Goal: Transaction & Acquisition: Subscribe to service/newsletter

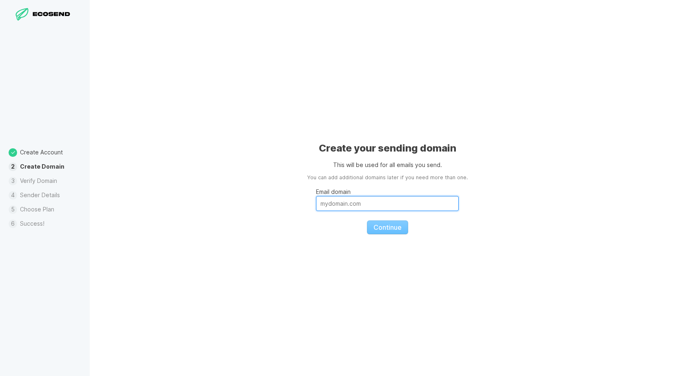
click at [344, 207] on input "Email domain" at bounding box center [387, 203] width 143 height 15
drag, startPoint x: 363, startPoint y: 199, endPoint x: 339, endPoint y: 208, distance: 25.4
click at [339, 208] on input "Email domain" at bounding box center [387, 203] width 143 height 15
drag, startPoint x: 351, startPoint y: 207, endPoint x: 320, endPoint y: 225, distance: 36.2
click at [320, 225] on fieldset "Email domain Continue" at bounding box center [387, 208] width 143 height 53
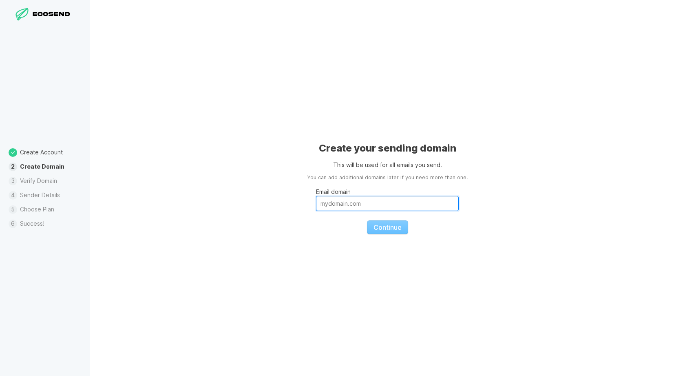
click at [347, 197] on input "Email domain" at bounding box center [387, 203] width 143 height 15
click at [369, 231] on fieldset "Email domain Continue" at bounding box center [387, 208] width 143 height 53
click at [376, 223] on fieldset "Email domain Continue" at bounding box center [387, 208] width 143 height 53
click at [337, 206] on input "Email domain" at bounding box center [387, 203] width 143 height 15
drag, startPoint x: 327, startPoint y: 179, endPoint x: 442, endPoint y: 182, distance: 115.0
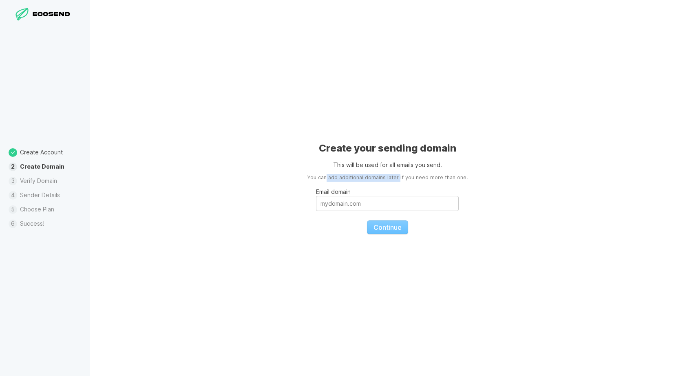
click at [406, 174] on aside "You can add additional domains later if you need more than one." at bounding box center [387, 178] width 161 height 8
click at [442, 182] on fieldset "Email domain Continue" at bounding box center [387, 208] width 143 height 53
click at [415, 175] on aside "You can add additional domains later if you need more than one." at bounding box center [387, 178] width 161 height 8
click at [32, 157] on li "Create Account" at bounding box center [45, 153] width 90 height 14
click at [33, 166] on li "Create Domain" at bounding box center [45, 167] width 90 height 14
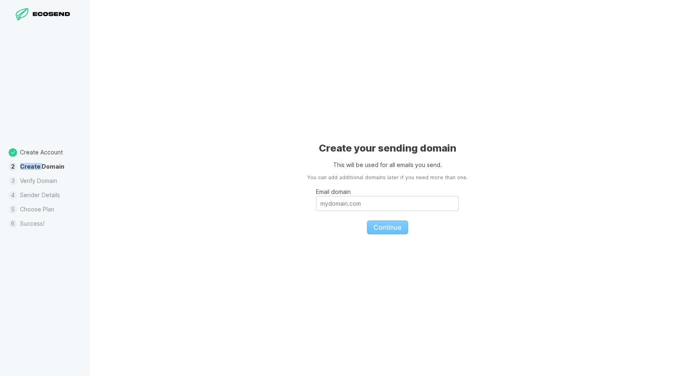
click at [33, 166] on li "Create Domain" at bounding box center [45, 167] width 90 height 14
drag, startPoint x: 33, startPoint y: 177, endPoint x: 74, endPoint y: 186, distance: 41.3
click at [74, 186] on li "Verify Domain" at bounding box center [45, 181] width 90 height 14
click at [92, 192] on div "Create your sending domain This will be used for all emails you send. You can a…" at bounding box center [387, 188] width 595 height 376
drag, startPoint x: 19, startPoint y: 189, endPoint x: 44, endPoint y: 190, distance: 24.9
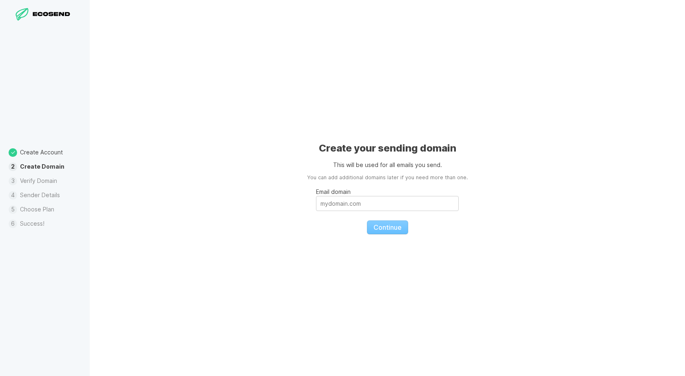
click at [43, 190] on li "Sender Details" at bounding box center [45, 195] width 90 height 14
click at [48, 210] on li "Choose Plan" at bounding box center [45, 210] width 90 height 14
drag, startPoint x: 32, startPoint y: 219, endPoint x: 66, endPoint y: 221, distance: 34.3
click at [66, 221] on li "Success!" at bounding box center [45, 224] width 90 height 14
drag, startPoint x: 25, startPoint y: 222, endPoint x: 59, endPoint y: 220, distance: 34.3
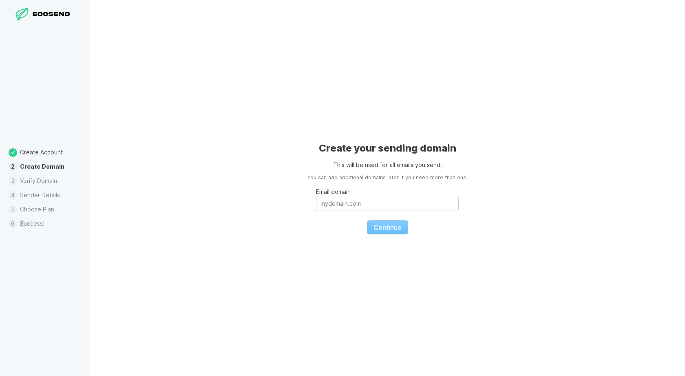
click at [53, 222] on li "Success!" at bounding box center [45, 224] width 90 height 14
click at [50, 185] on li "Verify Domain" at bounding box center [45, 181] width 90 height 14
drag, startPoint x: 50, startPoint y: 185, endPoint x: 164, endPoint y: 102, distance: 141.2
click at [50, 184] on li "Verify Domain" at bounding box center [45, 181] width 90 height 14
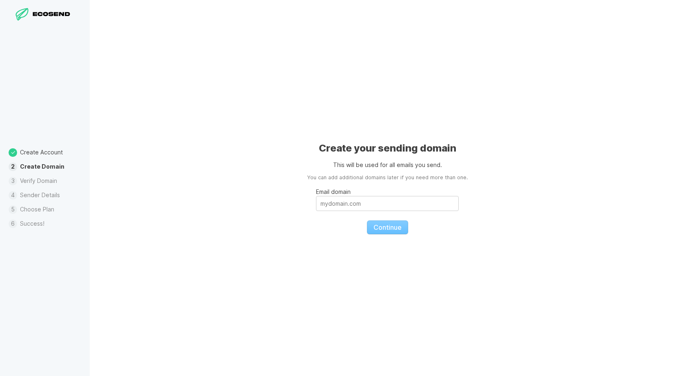
drag, startPoint x: 30, startPoint y: 12, endPoint x: 40, endPoint y: 19, distance: 12.7
click at [35, 15] on div at bounding box center [44, 15] width 63 height 14
drag, startPoint x: 366, startPoint y: 200, endPoint x: 360, endPoint y: 204, distance: 7.3
click at [360, 204] on input "Email domain" at bounding box center [387, 203] width 143 height 15
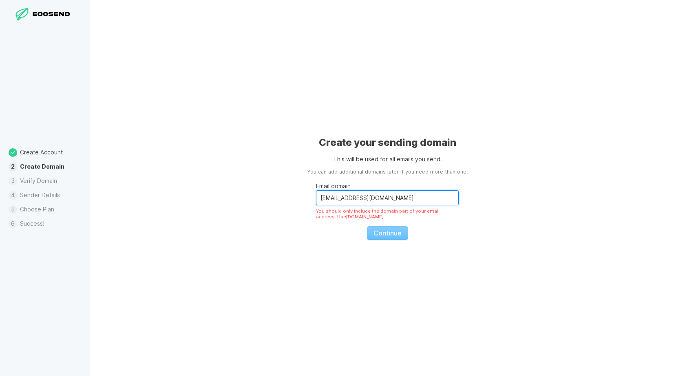
drag, startPoint x: 350, startPoint y: 200, endPoint x: 318, endPoint y: 196, distance: 32.4
click at [318, 196] on input "[EMAIL_ADDRESS][DOMAIN_NAME]" at bounding box center [387, 197] width 143 height 15
click at [335, 199] on input "[EMAIL_ADDRESS][DOMAIN_NAME]" at bounding box center [387, 197] width 143 height 15
click at [375, 234] on fieldset "Email domain [EMAIL_ADDRESS][DOMAIN_NAME] You should only include the domain pa…" at bounding box center [387, 208] width 143 height 64
click at [335, 236] on fieldset "Email domain [EMAIL_ADDRESS][DOMAIN_NAME] You should only include the domain pa…" at bounding box center [387, 208] width 143 height 64
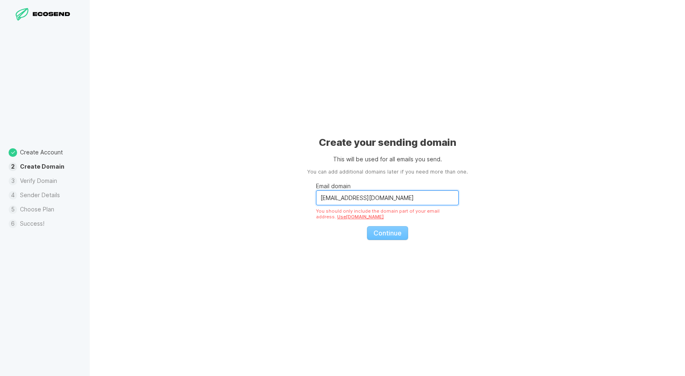
drag, startPoint x: 343, startPoint y: 199, endPoint x: 293, endPoint y: 193, distance: 50.1
click at [293, 193] on div "Create your sending domain This will be used for all emails you send. You can a…" at bounding box center [387, 188] width 595 height 376
click at [325, 195] on input "@[DOMAIN_NAME]" at bounding box center [387, 197] width 143 height 15
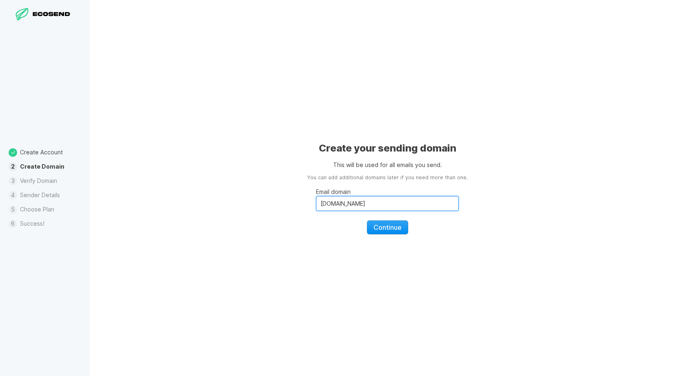
type input "[DOMAIN_NAME]"
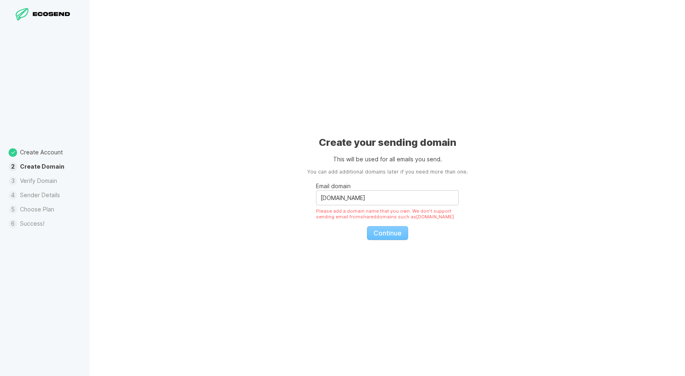
click at [376, 223] on fieldset "Email domain [DOMAIN_NAME] Please add a domain name that you own. We don't supp…" at bounding box center [387, 208] width 143 height 64
click at [361, 251] on div "Create your sending domain This will be used for all emails you send. You can a…" at bounding box center [387, 188] width 595 height 376
drag, startPoint x: 362, startPoint y: 199, endPoint x: 305, endPoint y: 195, distance: 57.6
click at [305, 195] on div "Create your sending domain This will be used for all emails you send. You can a…" at bounding box center [387, 188] width 595 height 376
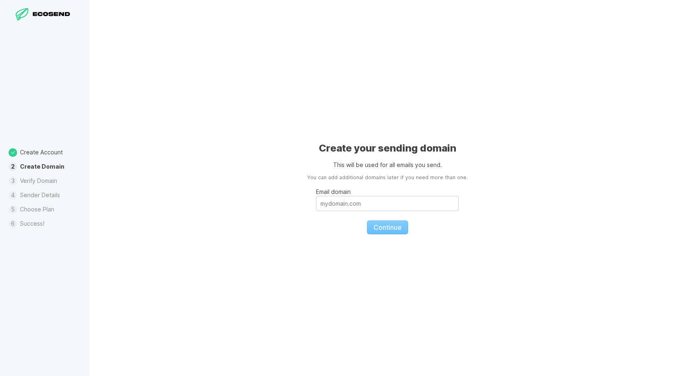
click at [296, 225] on div "Create your sending domain This will be used for all emails you send. You can a…" at bounding box center [387, 188] width 595 height 376
click at [52, 8] on div at bounding box center [44, 15] width 63 height 14
click at [52, 12] on icon at bounding box center [51, 14] width 5 height 4
click at [358, 200] on input "Email domain" at bounding box center [387, 203] width 143 height 15
type input "[DOMAIN_NAME]"
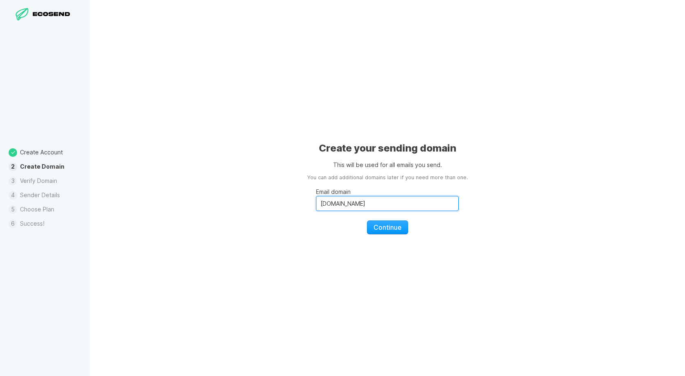
click at [367, 221] on button "Continue" at bounding box center [387, 228] width 41 height 14
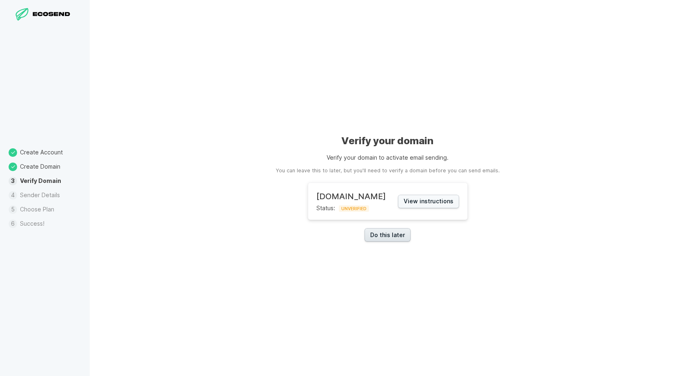
click at [397, 233] on link "Do this later" at bounding box center [387, 234] width 46 height 13
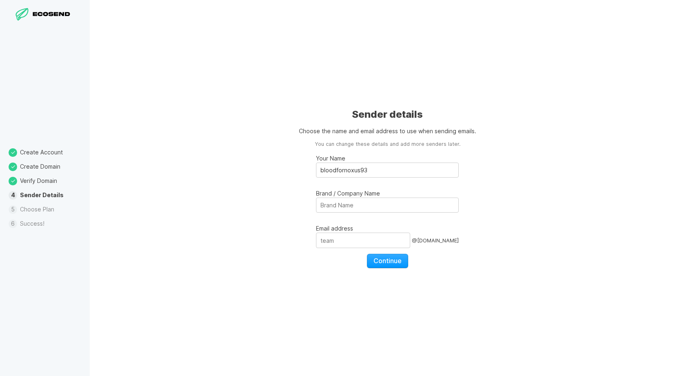
type input "bloodfornoxus93"
drag, startPoint x: 380, startPoint y: 170, endPoint x: 305, endPoint y: 174, distance: 75.1
click at [305, 174] on div "Sender details Choose the name and email address to use when sending emails. Yo…" at bounding box center [387, 188] width 595 height 376
type input "RamTD"
drag, startPoint x: 355, startPoint y: 195, endPoint x: 349, endPoint y: 196, distance: 5.4
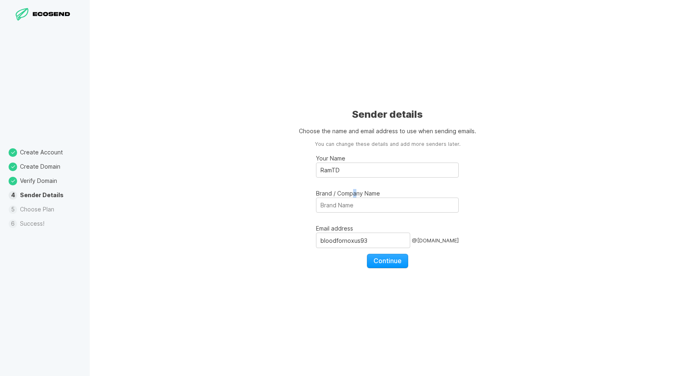
click at [350, 196] on p "Brand / Company Name" at bounding box center [387, 193] width 143 height 9
click at [340, 208] on input "Brand / Company Name" at bounding box center [387, 205] width 143 height 15
type input "RamTD"
click at [372, 236] on input "bloodfornoxus93" at bounding box center [363, 240] width 94 height 15
drag, startPoint x: 374, startPoint y: 241, endPoint x: 283, endPoint y: 238, distance: 90.5
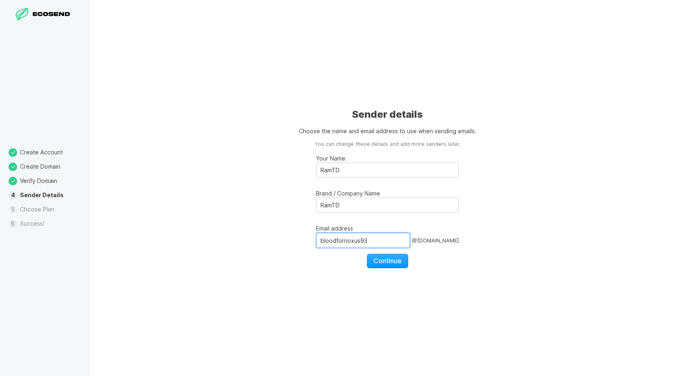
click at [283, 238] on div "Sender details Choose the name and email address to use when sending emails. Yo…" at bounding box center [387, 188] width 595 height 376
type input "ali"
click at [390, 263] on span "Continue" at bounding box center [387, 261] width 28 height 8
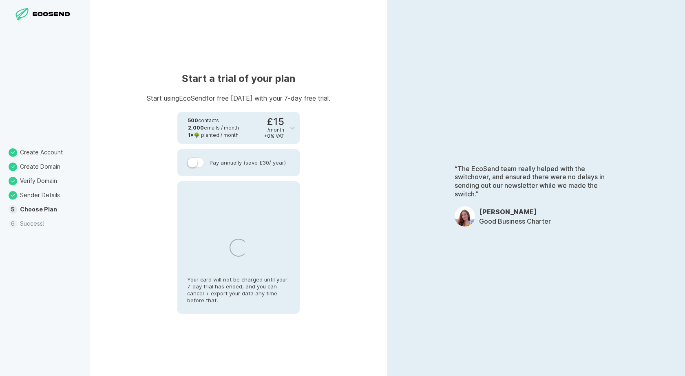
select select "GB"
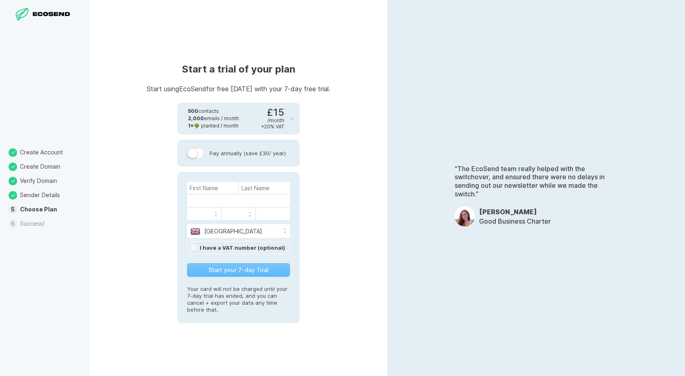
click at [27, 15] on icon at bounding box center [21, 14] width 13 height 13
click at [351, 51] on div "Start a trial of your plan Start using EcoSend for free [DATE] with your 7-day …" at bounding box center [239, 188] width 298 height 376
click at [33, 159] on li "Create Account" at bounding box center [45, 153] width 90 height 14
